Goal: Transaction & Acquisition: Purchase product/service

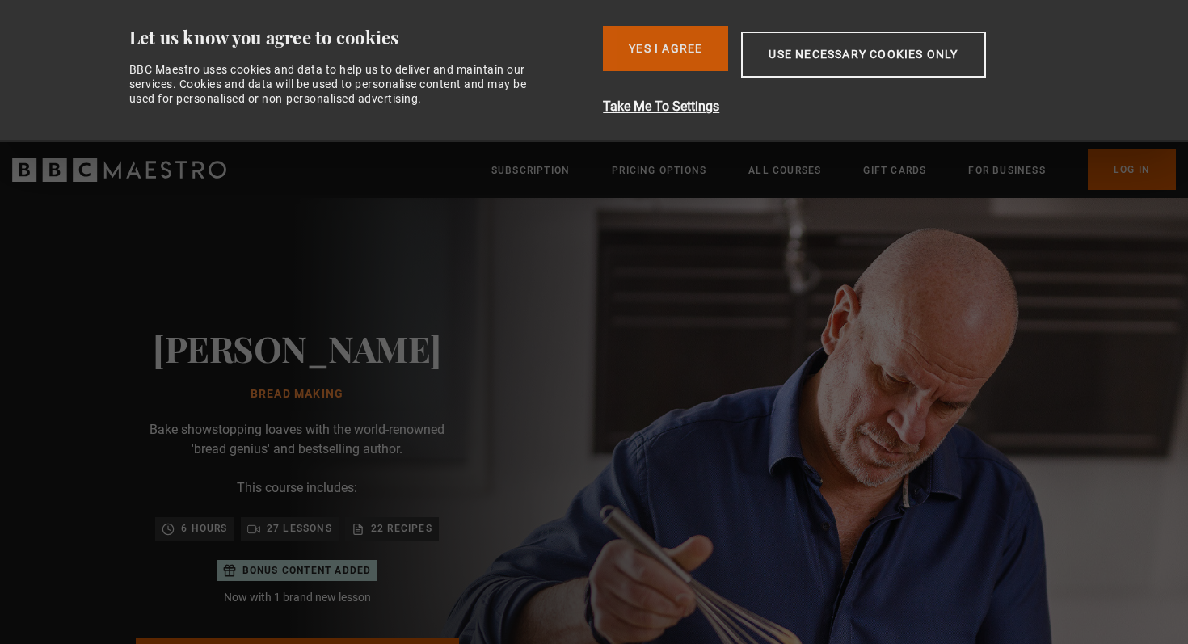
click at [652, 52] on button "Yes I Agree" at bounding box center [665, 48] width 125 height 45
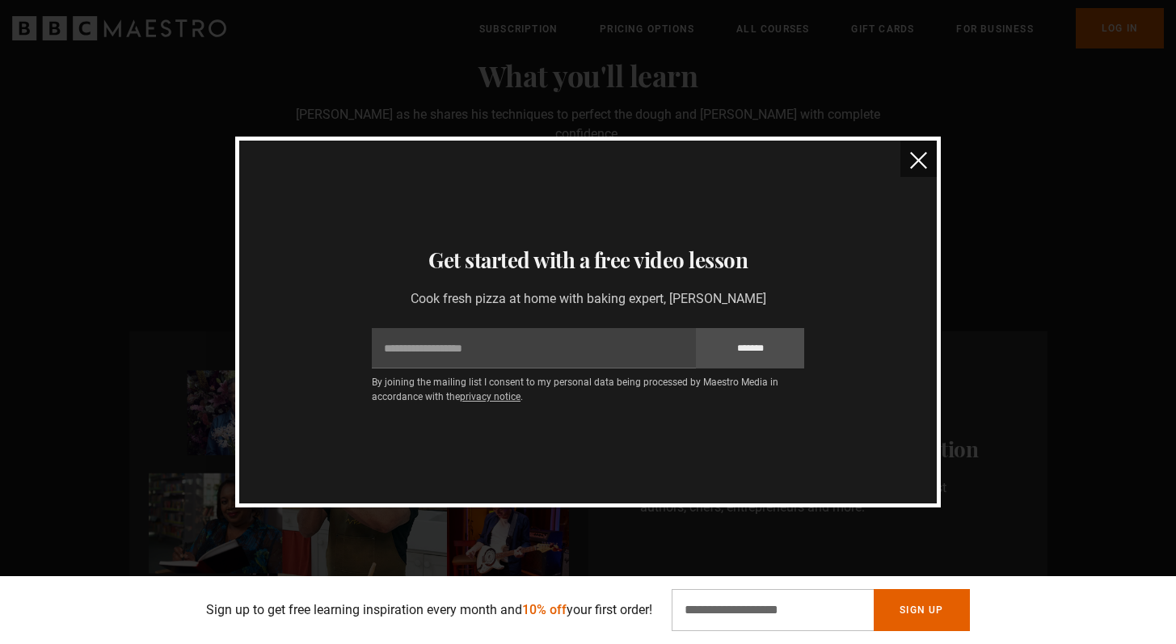
scroll to position [698, 0]
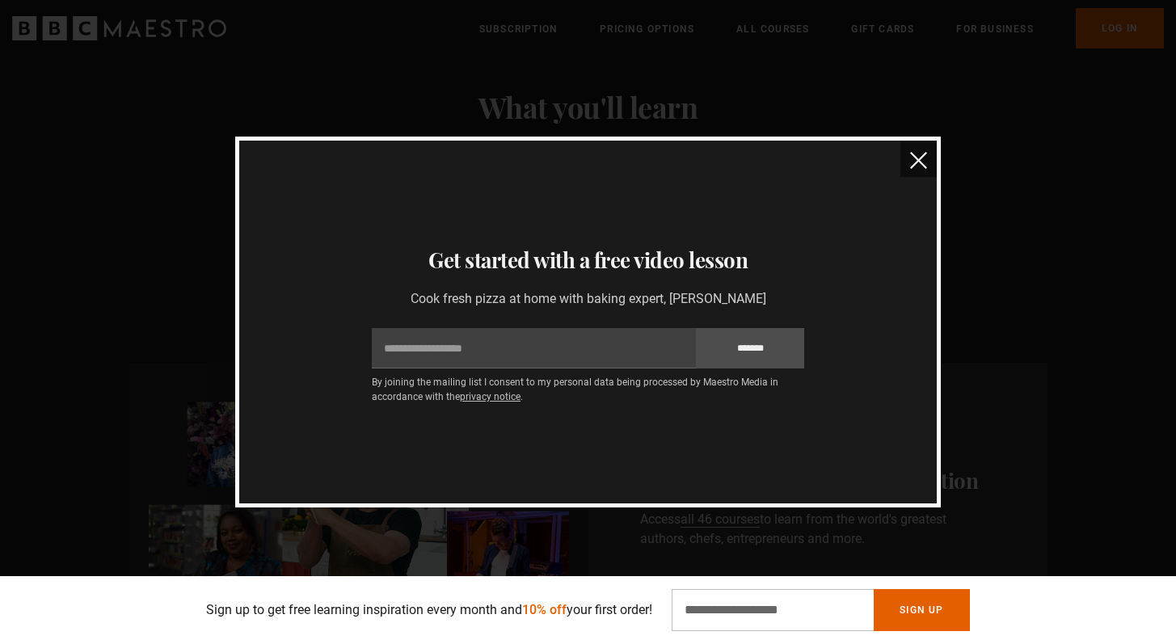
click at [918, 158] on img "close" at bounding box center [918, 160] width 17 height 17
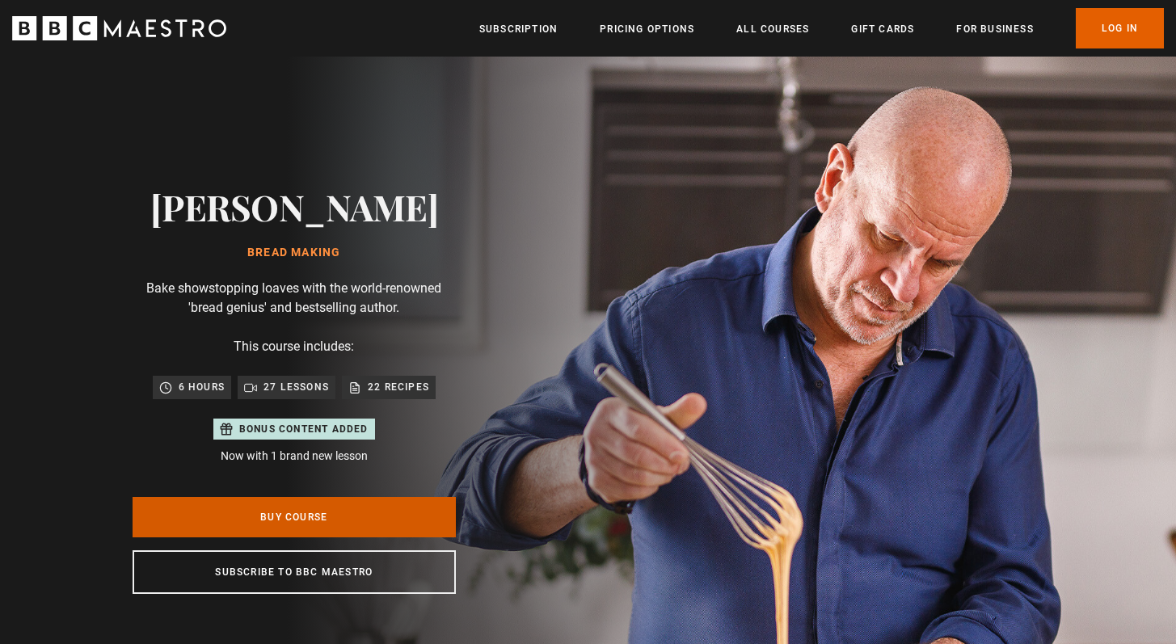
scroll to position [0, 635]
click at [289, 509] on link "Buy Course" at bounding box center [294, 517] width 323 height 40
